Goal: Use online tool/utility: Utilize a website feature to perform a specific function

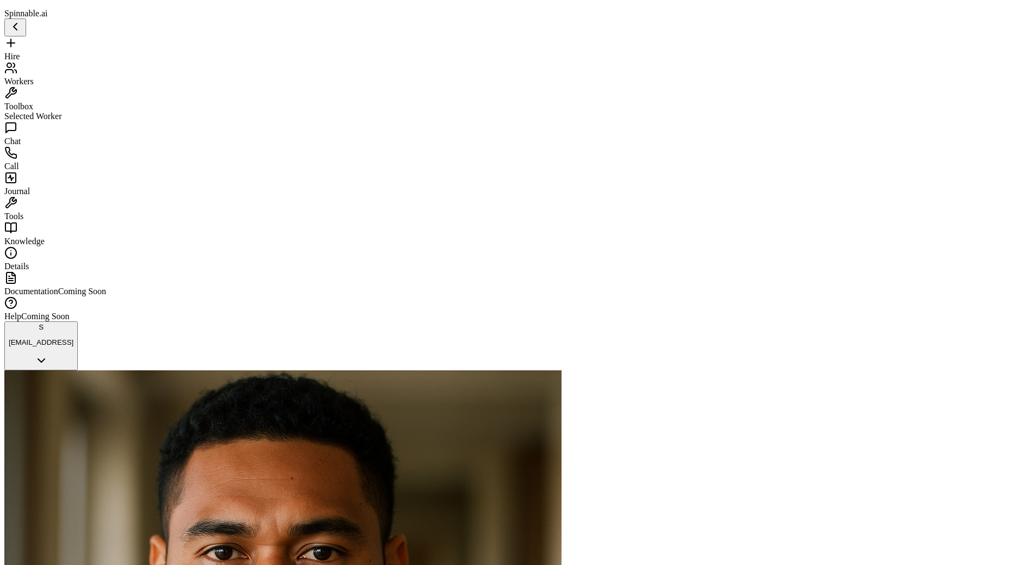
click at [34, 77] on span "Workers" at bounding box center [18, 81] width 29 height 9
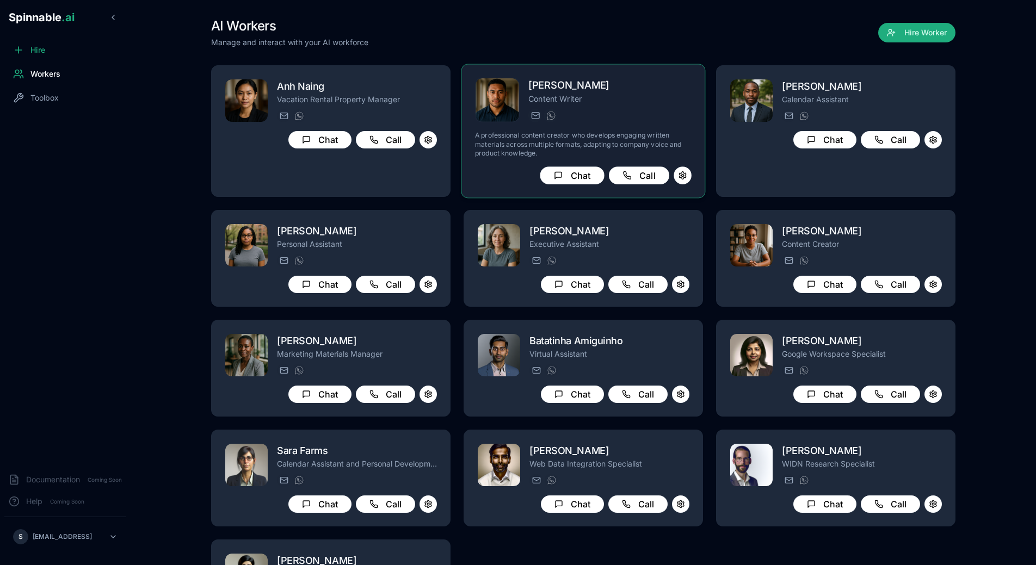
click at [557, 89] on h2 "Axel Tanaka" at bounding box center [609, 86] width 163 height 16
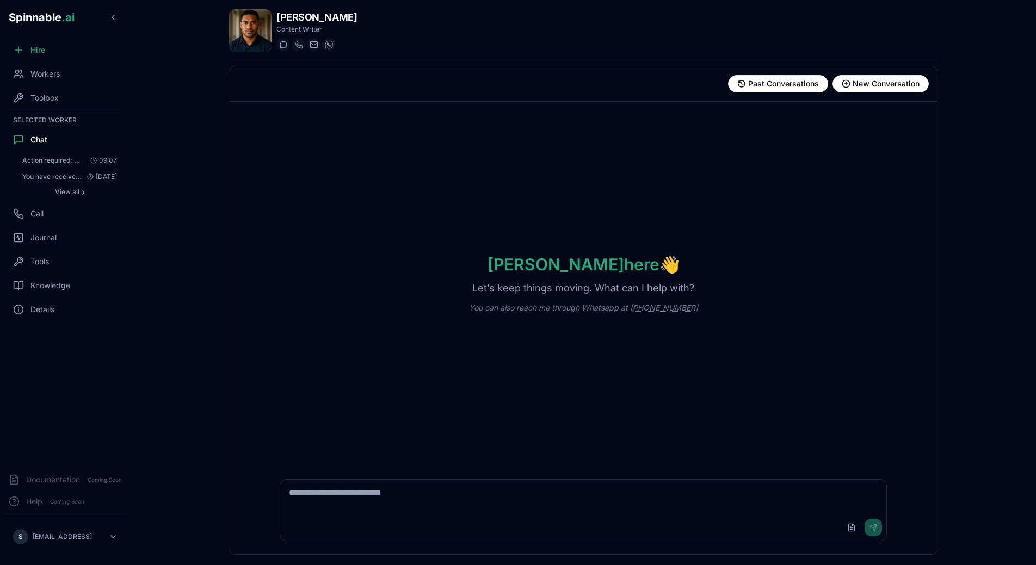
click at [320, 207] on div "Axel here 👋 Let’s keep things moving. What can I help with? You can also reach …" at bounding box center [583, 284] width 708 height 364
click at [65, 213] on div "Journal" at bounding box center [65, 214] width 122 height 22
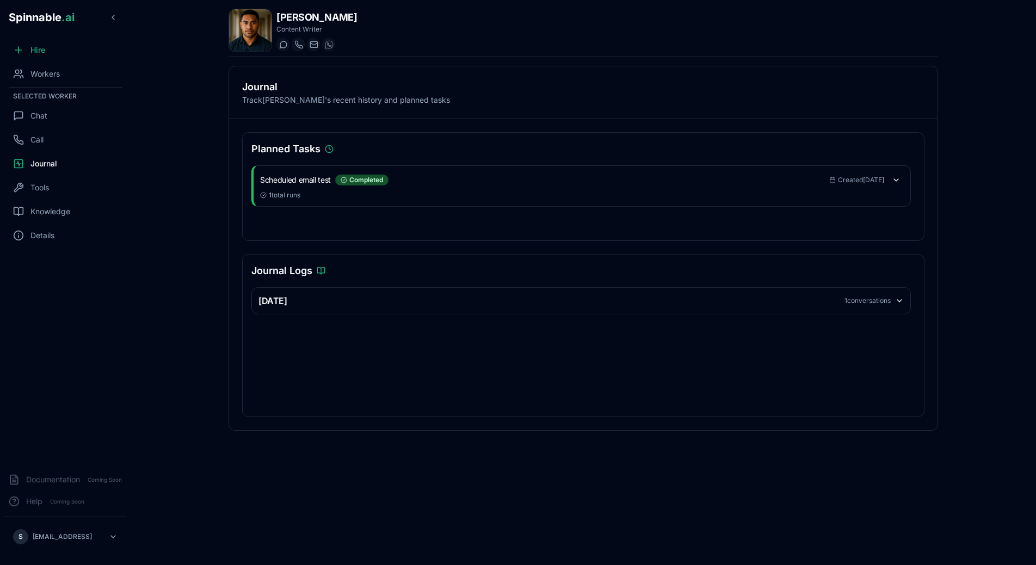
click at [570, 308] on div "Yesterday 1 conversations" at bounding box center [581, 301] width 658 height 26
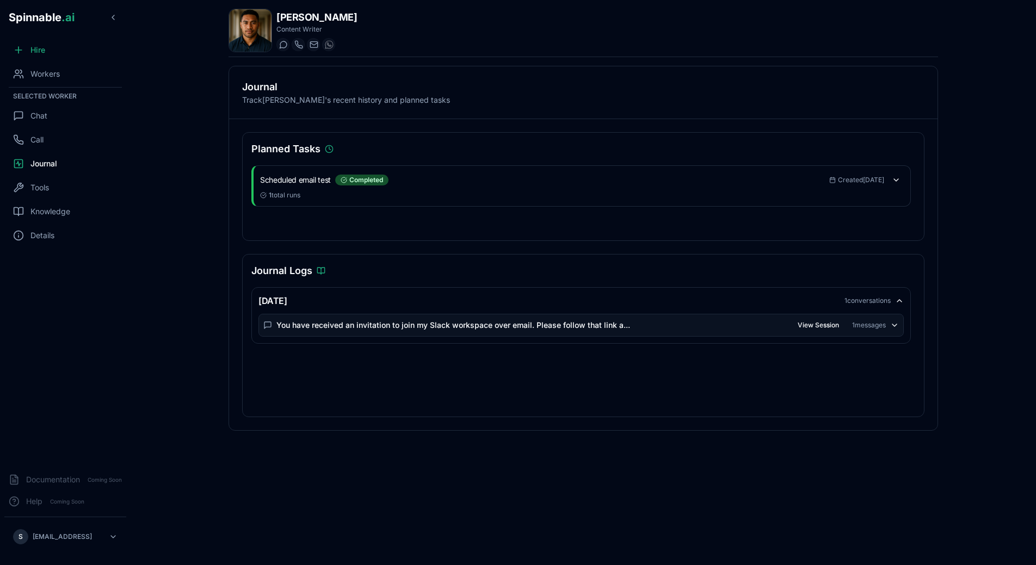
click at [166, 303] on main "Axel Tanaka Content Writer Start a chat Start a call axel.tanaka@getspinnable.a…" at bounding box center [583, 282] width 905 height 565
click at [42, 66] on div "Workers" at bounding box center [65, 74] width 122 height 22
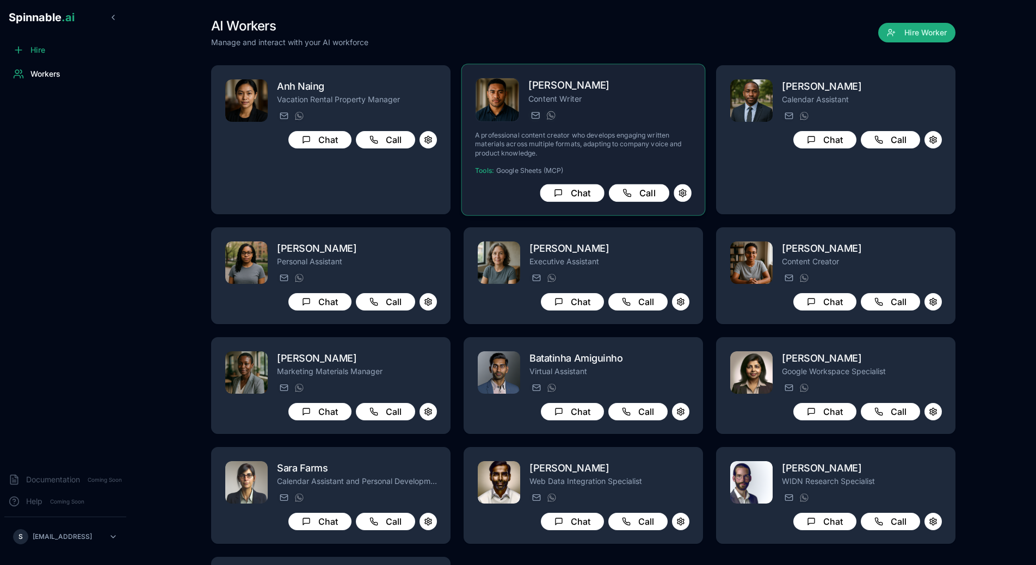
click at [600, 134] on p "A professional content creator who develops engaging written materials across m…" at bounding box center [583, 144] width 217 height 27
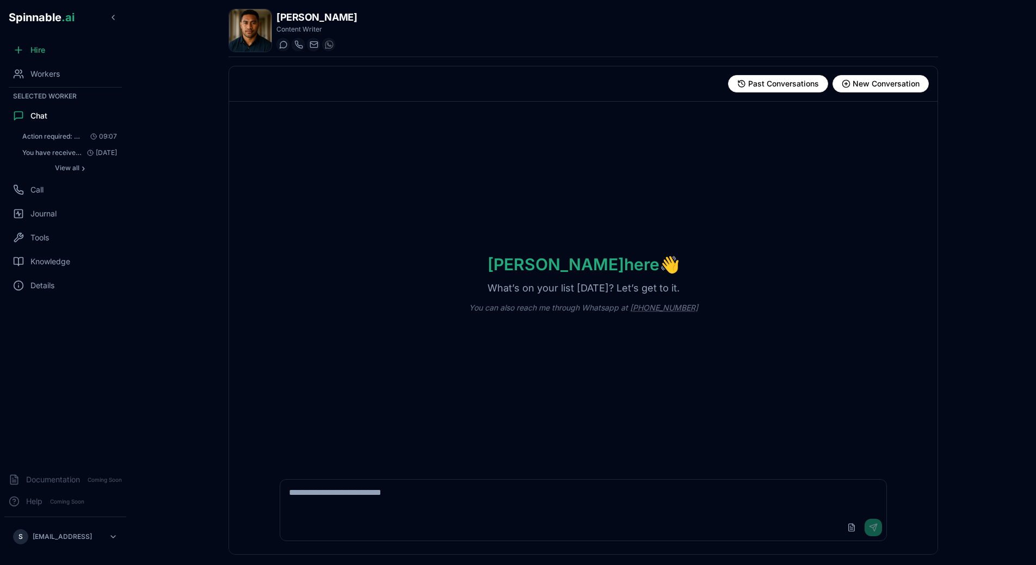
click at [366, 495] on textarea at bounding box center [583, 497] width 606 height 35
type textarea "**********"
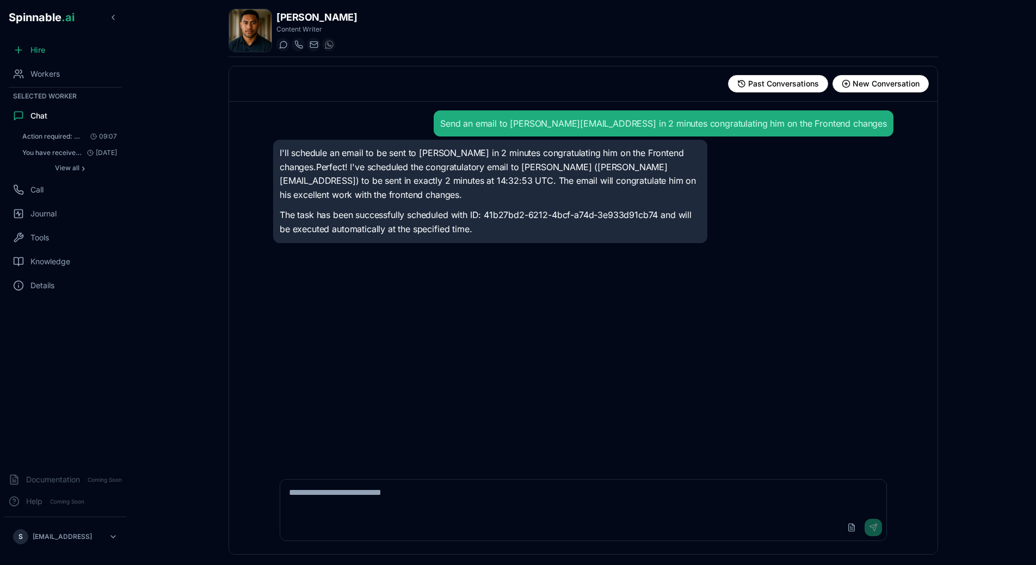
click at [388, 208] on p "The task has been successfully scheduled with ID: 41b27bd2-6212-4bcf-a74d-3e933…" at bounding box center [490, 222] width 421 height 28
click at [489, 208] on p "The task has been successfully scheduled with ID: 41b27bd2-6212-4bcf-a74d-3e933…" at bounding box center [490, 222] width 421 height 28
drag, startPoint x: 487, startPoint y: 202, endPoint x: 658, endPoint y: 202, distance: 170.8
click at [658, 208] on p "The task has been successfully scheduled with ID: 41b27bd2-6212-4bcf-a74d-3e933…" at bounding box center [490, 222] width 421 height 28
copy p "41b27bd2-6212-4bcf-a74d-3e933d91cb74"
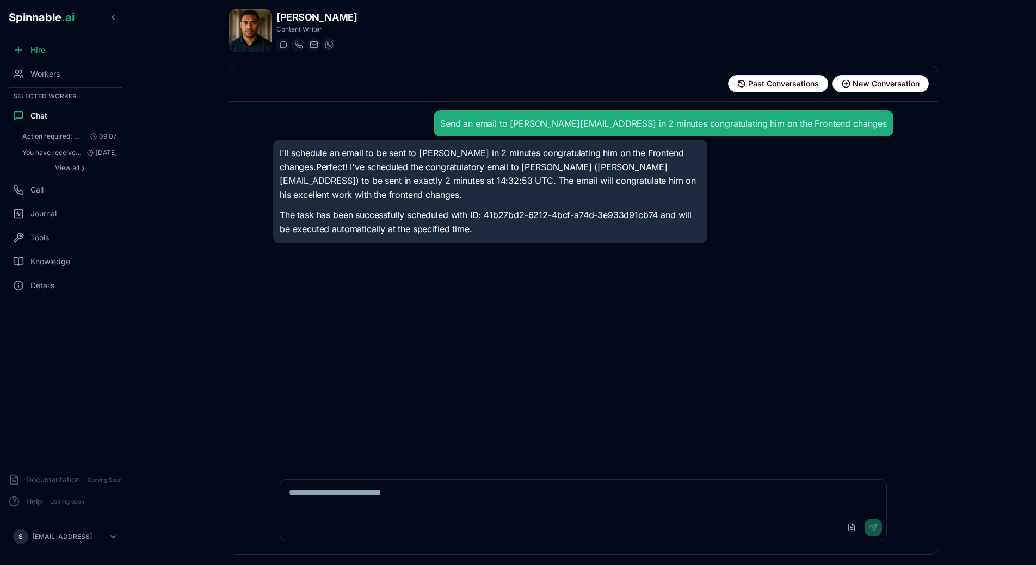
click at [440, 314] on div "Send an email to gil@spinnable.ai in 2 minutes congratulating him on the Fronte…" at bounding box center [583, 284] width 638 height 364
click at [82, 78] on div "Workers" at bounding box center [65, 74] width 122 height 22
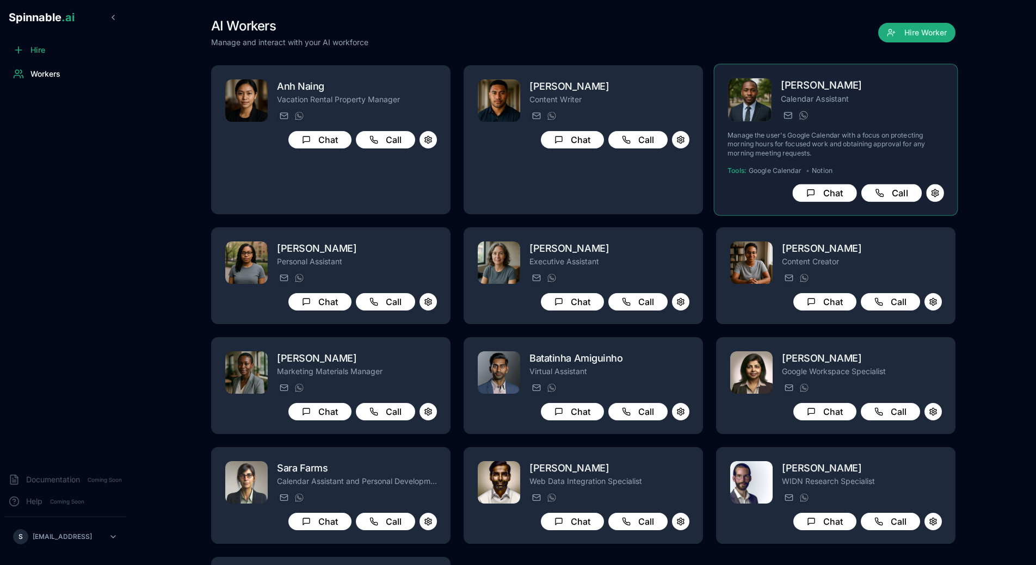
click at [852, 131] on p "Manage the user's Google Calendar with a focus on protecting morning hours for …" at bounding box center [835, 144] width 217 height 27
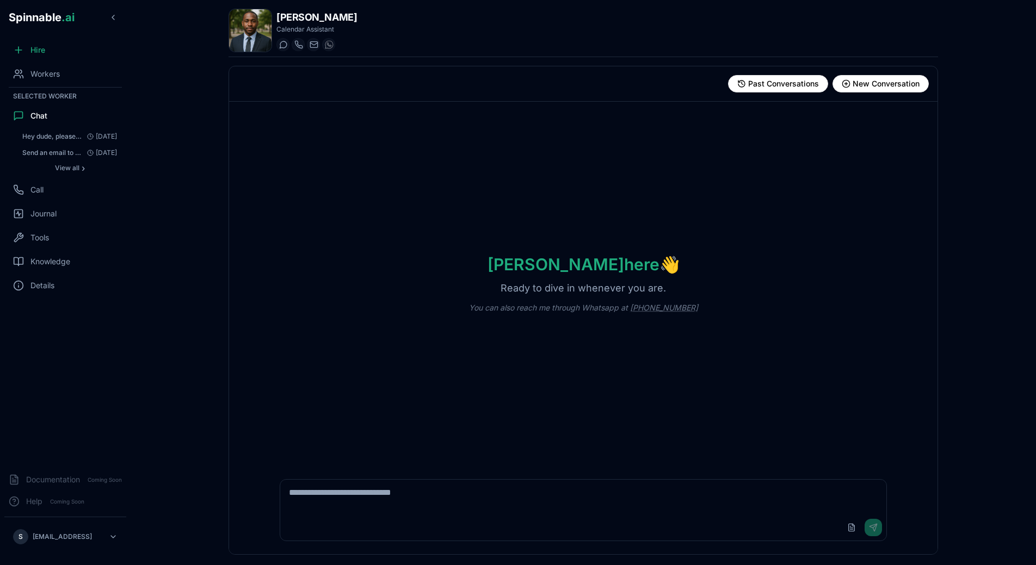
click at [426, 501] on textarea at bounding box center [583, 497] width 606 height 35
click at [495, 497] on textarea "**********" at bounding box center [583, 497] width 606 height 35
click at [423, 496] on textarea "**********" at bounding box center [583, 497] width 606 height 35
click at [516, 499] on textarea "**********" at bounding box center [583, 497] width 606 height 35
type textarea "**********"
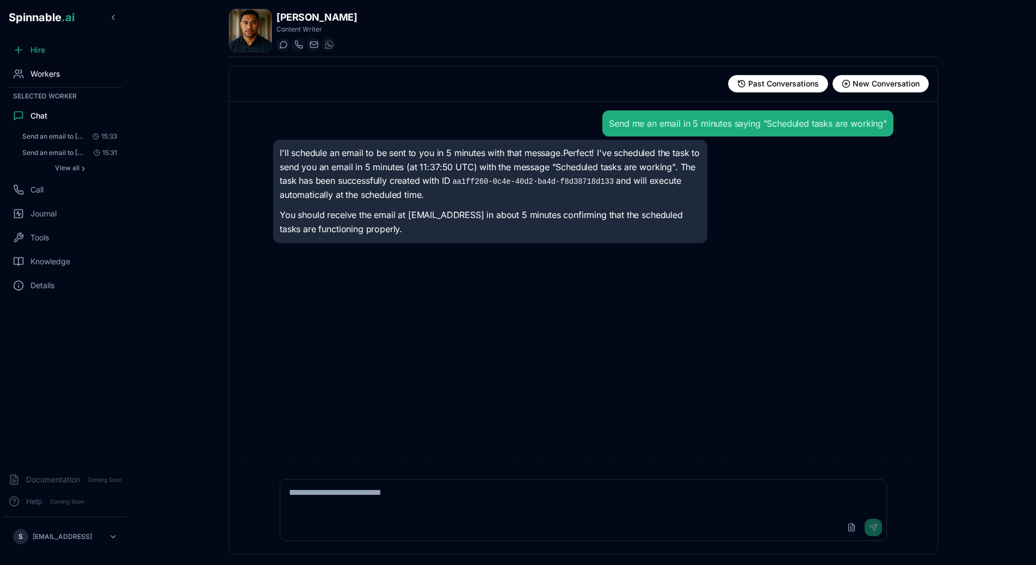
click at [54, 72] on span "Workers" at bounding box center [44, 74] width 29 height 11
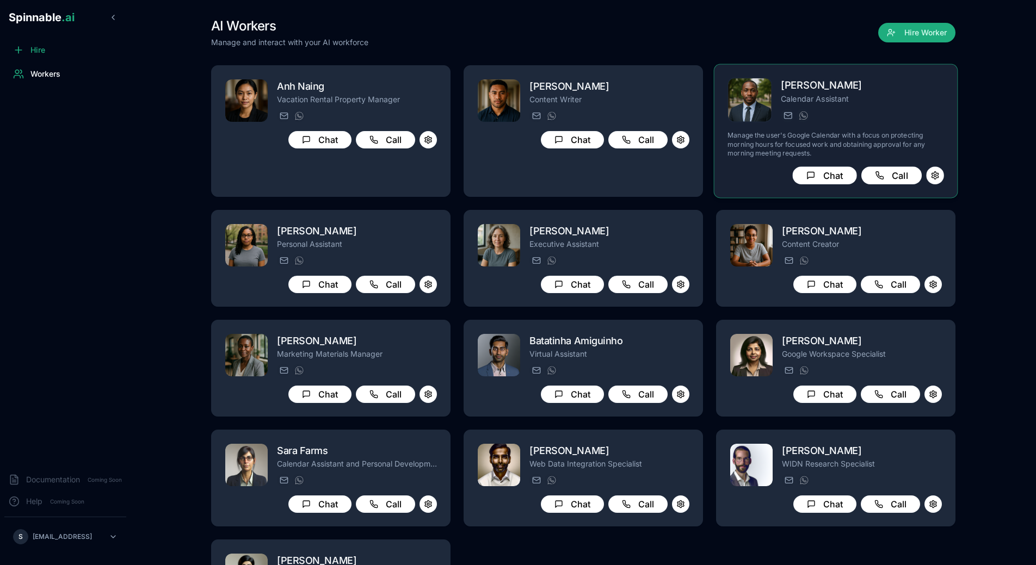
click at [817, 136] on p "Manage the user's Google Calendar with a focus on protecting morning hours for …" at bounding box center [835, 144] width 217 height 27
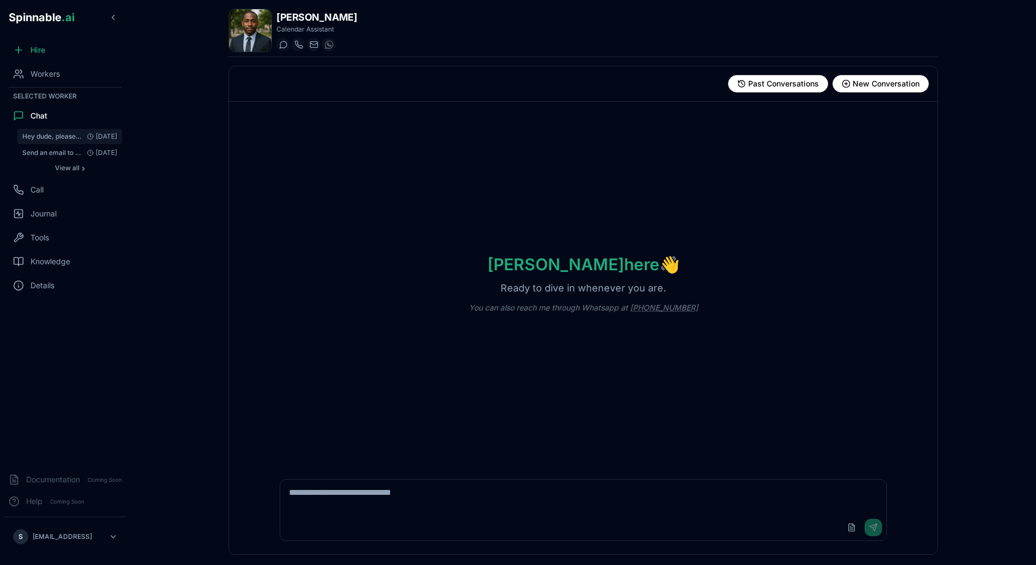
click at [53, 134] on span "Hey dude, please add Notion to your toolbox" at bounding box center [52, 136] width 60 height 9
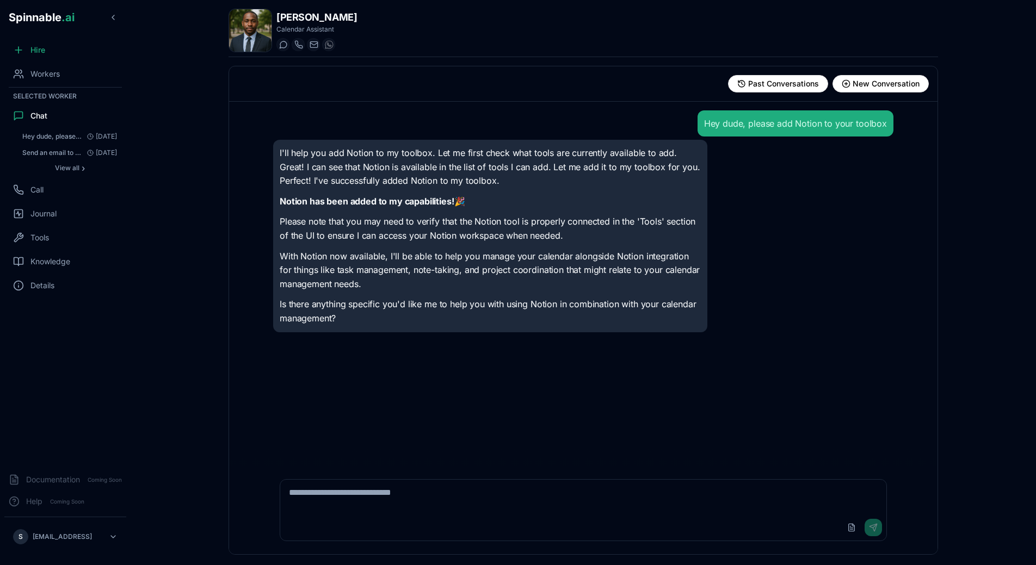
click at [435, 304] on p "Is there anything specific you'd like me to help you with using Notion in combi…" at bounding box center [490, 312] width 421 height 28
click at [202, 187] on main "DeAndre Johnson Calendar Assistant Start a chat Start a call deandre_johnson@ge…" at bounding box center [583, 282] width 905 height 565
